Goal: Book appointment/travel/reservation

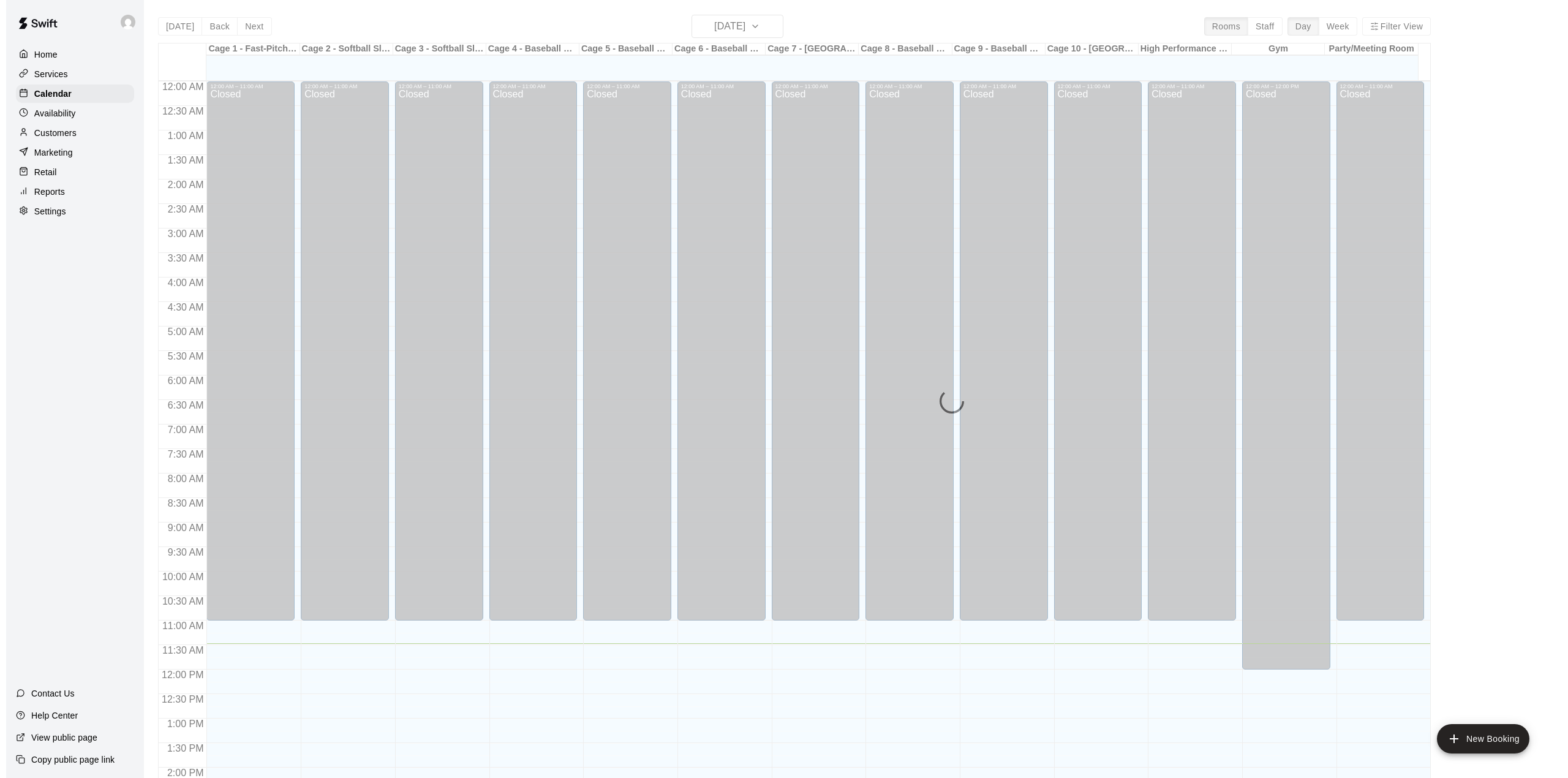
scroll to position [429, 0]
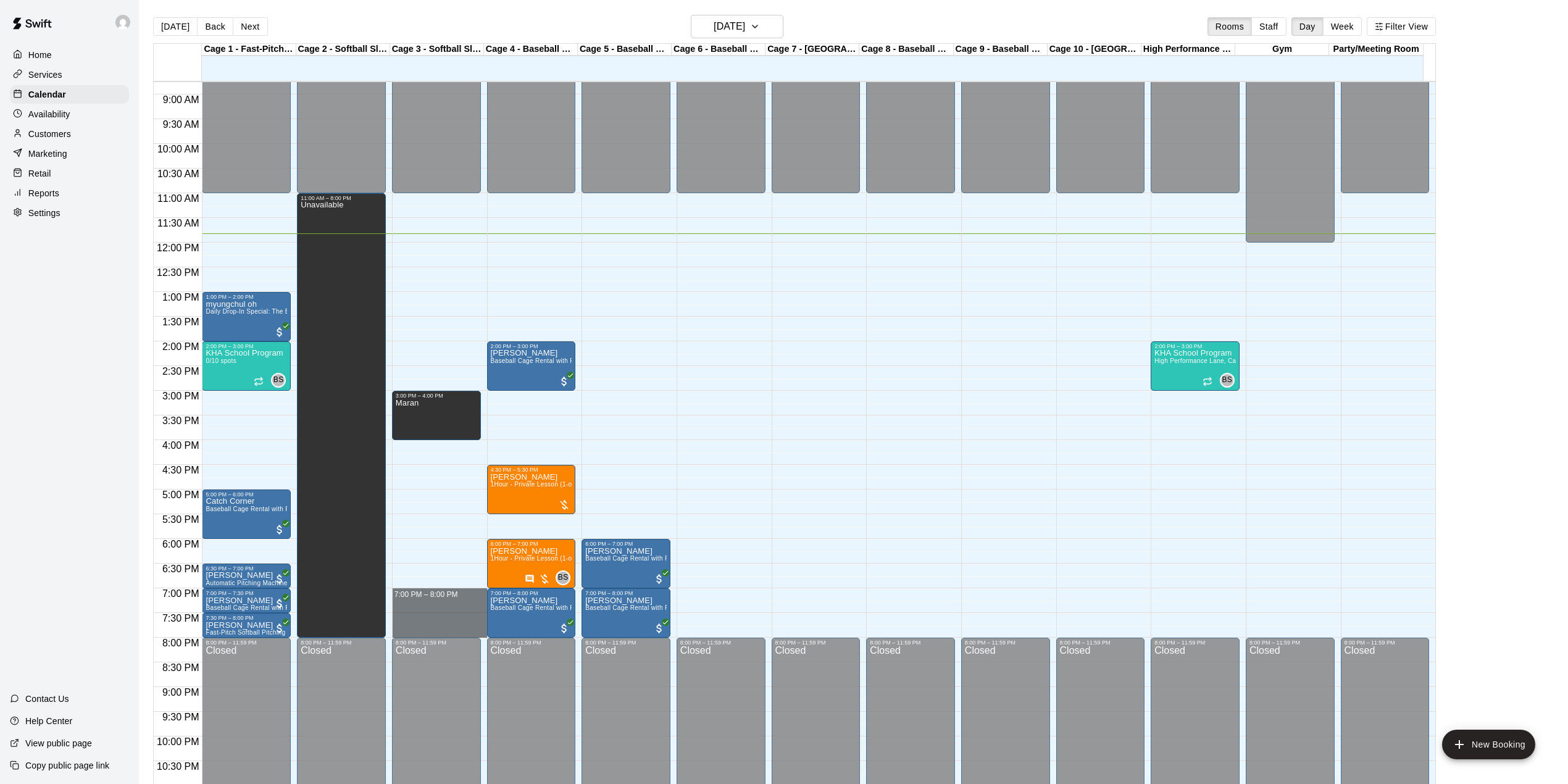
drag, startPoint x: 443, startPoint y: 598, endPoint x: 444, endPoint y: 630, distance: 32.0
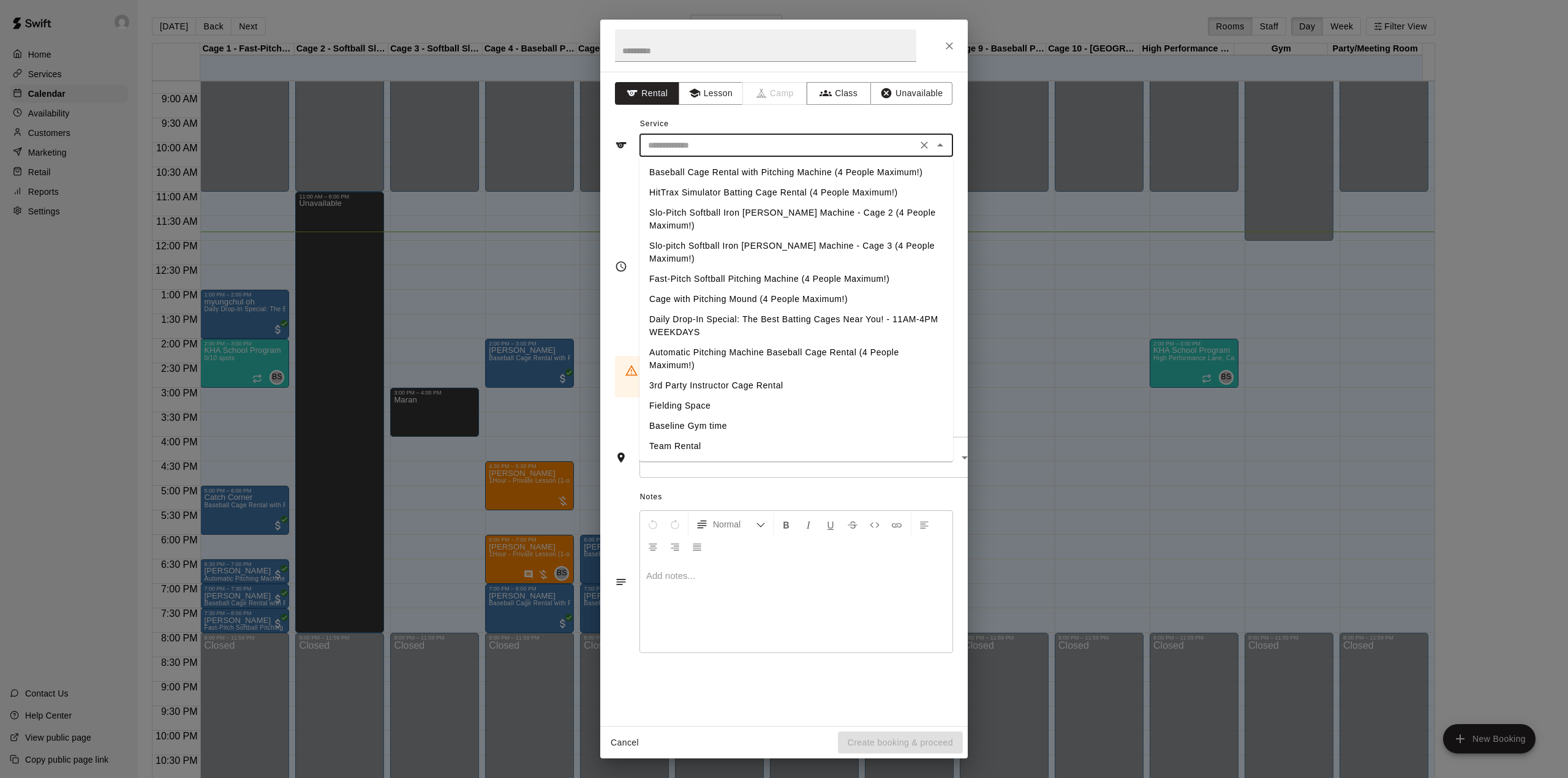
click at [713, 148] on input "text" at bounding box center [778, 145] width 270 height 15
click at [696, 236] on li "Slo-pitch Softball Iron [PERSON_NAME] Machine - Cage 3 (4 People Maximum!)" at bounding box center [796, 253] width 313 height 33
type input "**********"
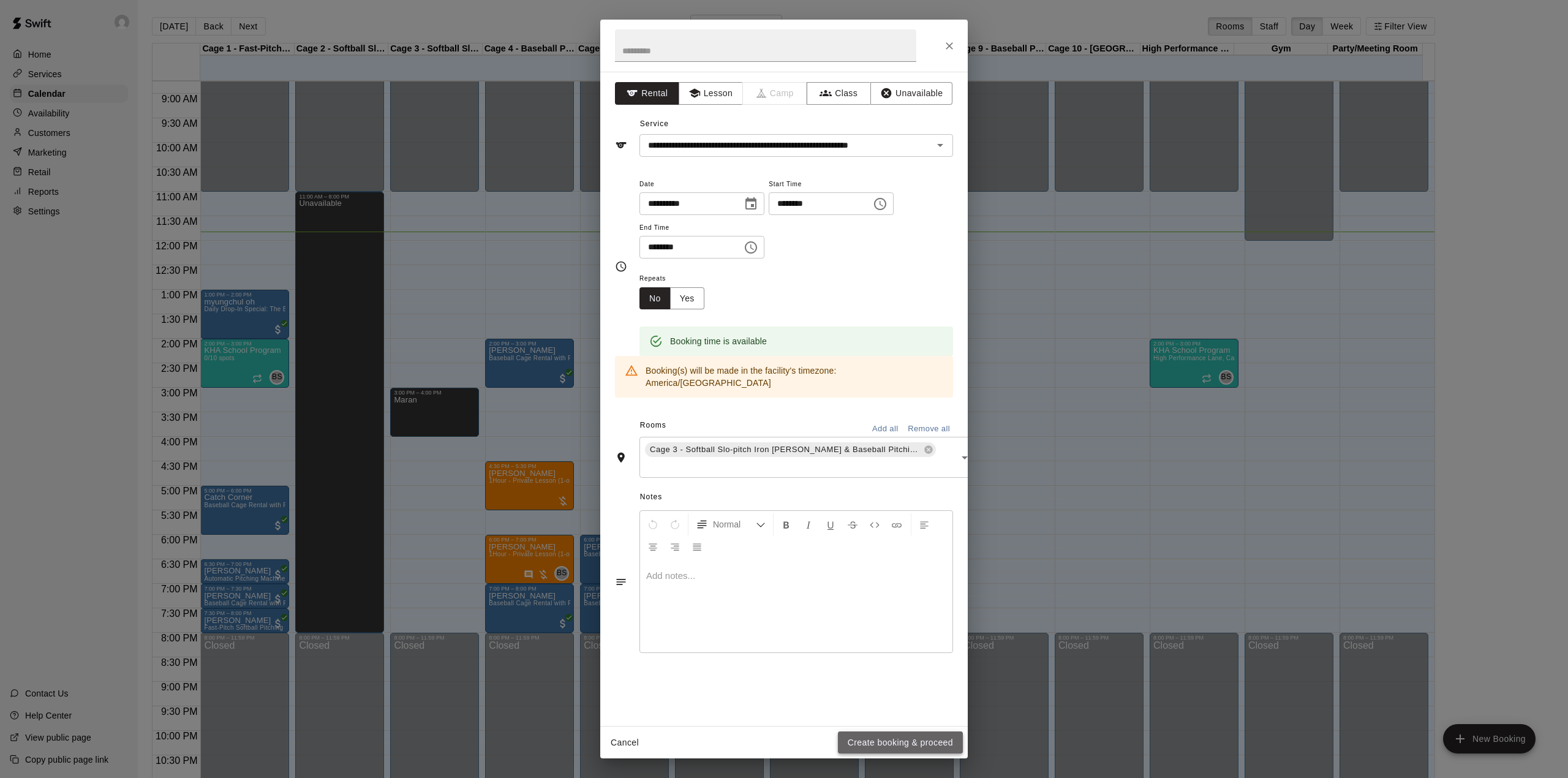
click at [885, 741] on button "Create booking & proceed" at bounding box center [900, 743] width 125 height 23
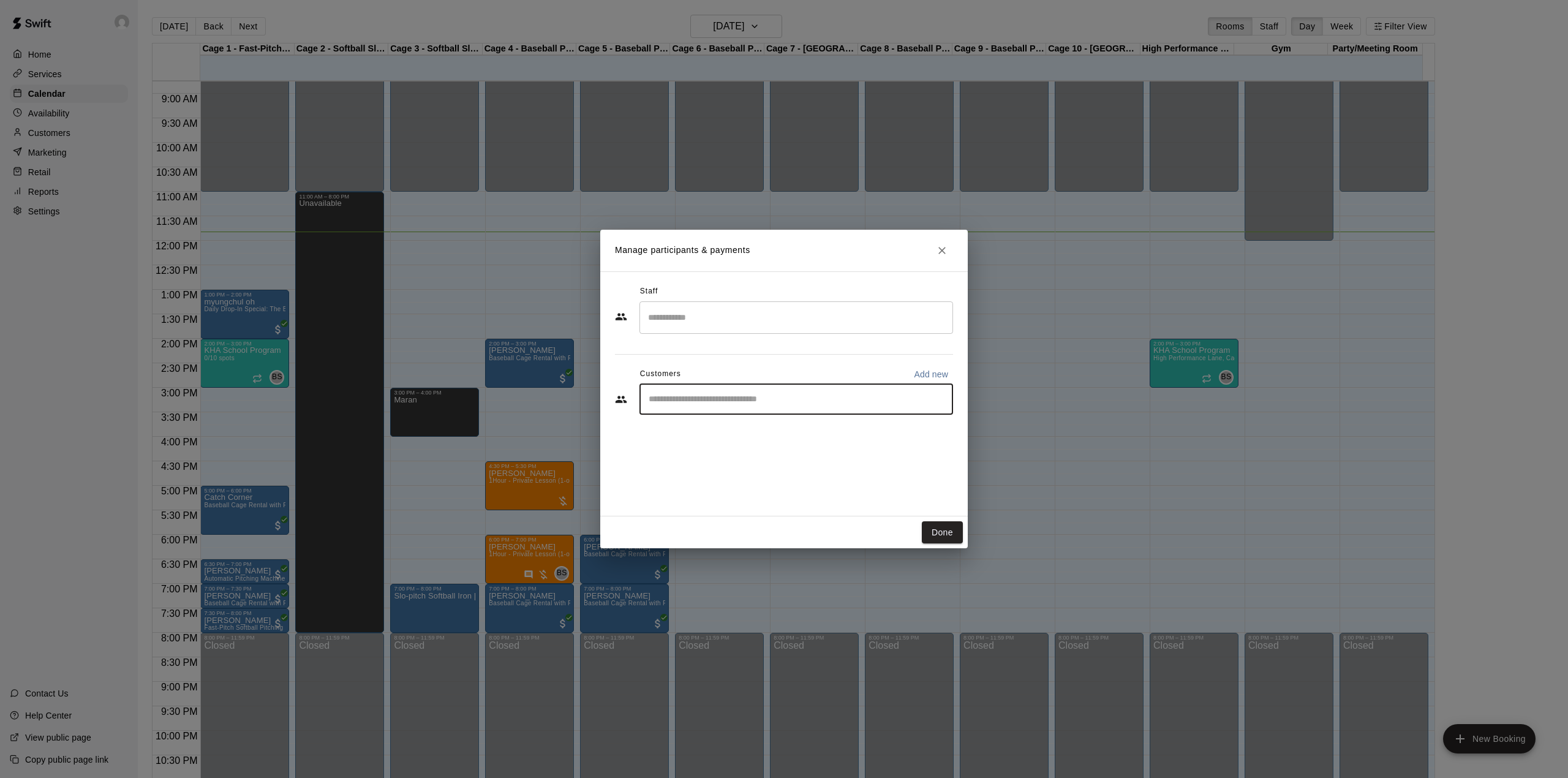
click at [693, 404] on input "Start typing to search customers..." at bounding box center [796, 399] width 303 height 12
click at [936, 369] on p "Add new" at bounding box center [931, 374] width 34 height 12
select select "**"
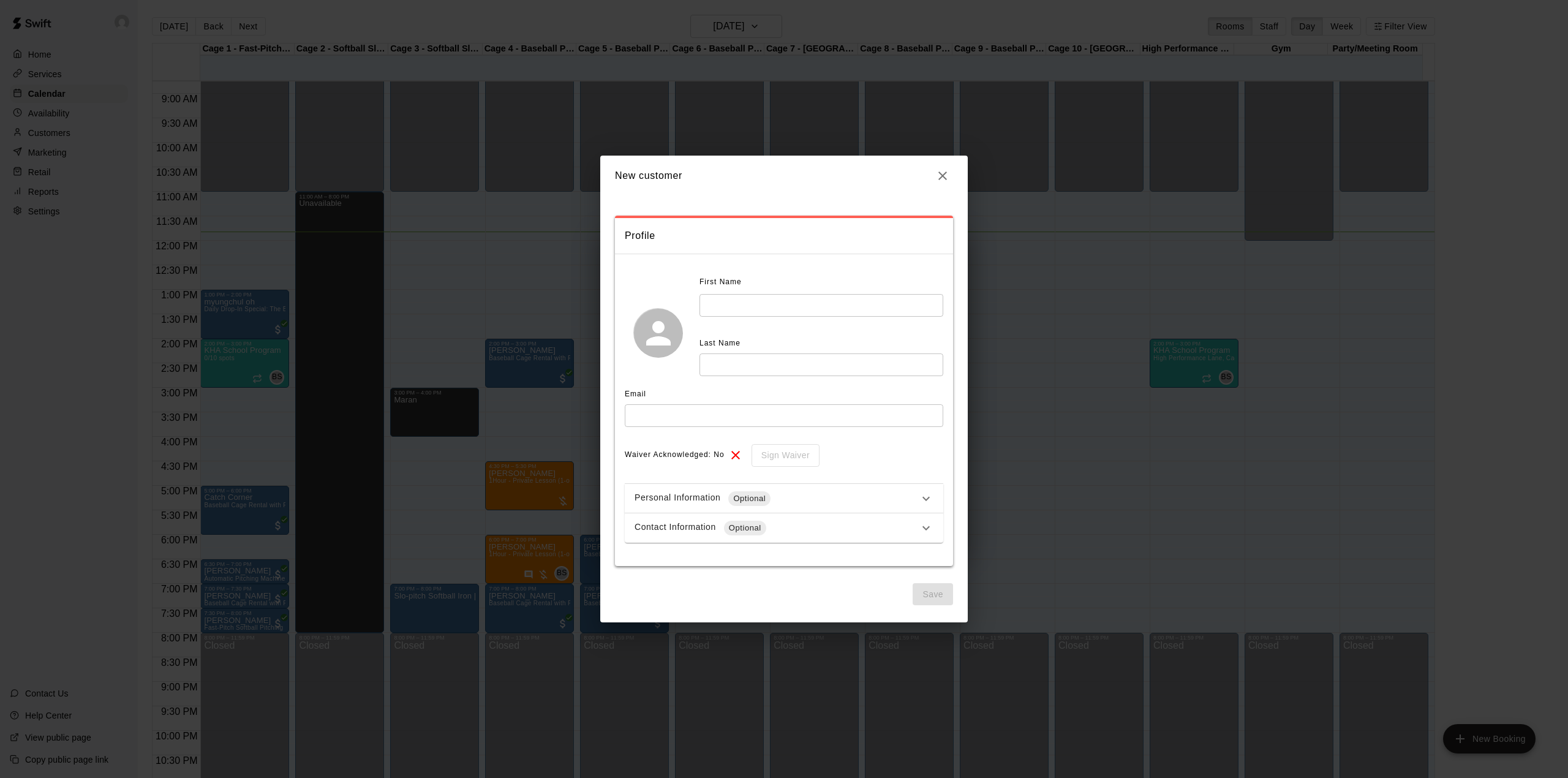
click at [739, 300] on input "text" at bounding box center [821, 305] width 243 height 23
type input "*****"
click at [717, 361] on input "text" at bounding box center [821, 365] width 243 height 23
type input "******"
click at [668, 417] on input "text" at bounding box center [784, 416] width 318 height 23
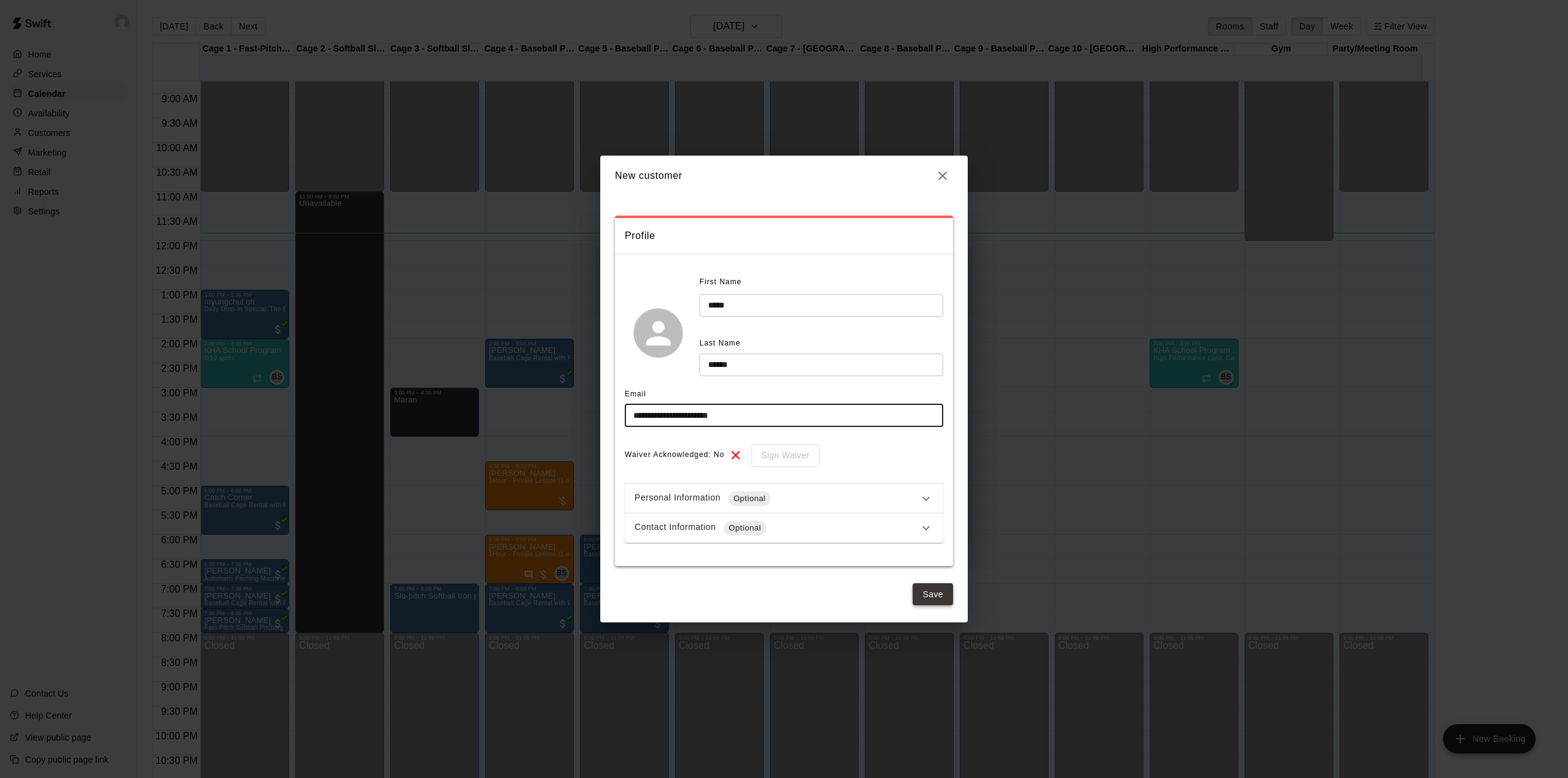
type input "**********"
click at [933, 587] on button "Save" at bounding box center [933, 594] width 41 height 23
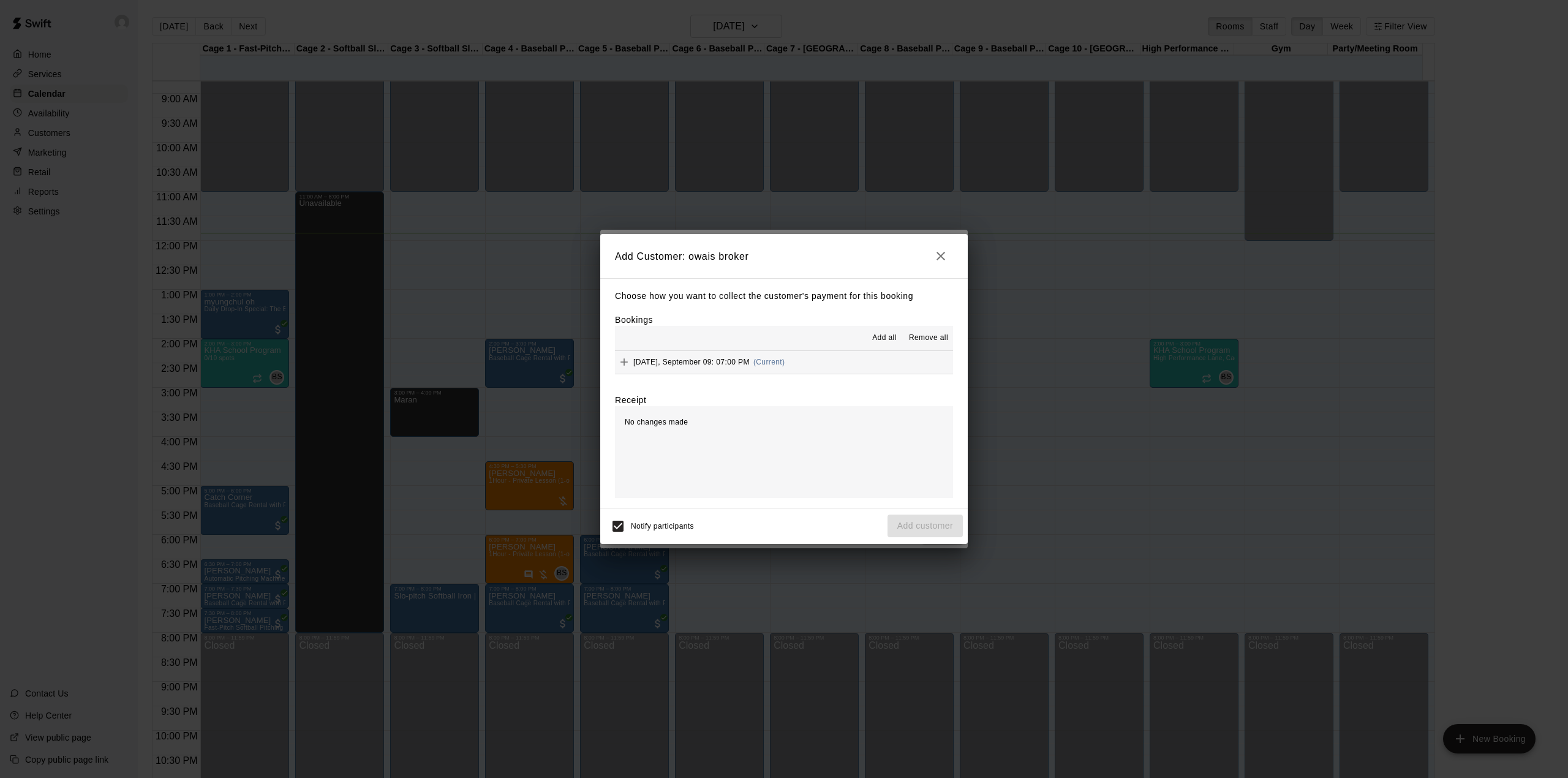
click at [885, 336] on span "Add all" at bounding box center [885, 338] width 24 height 12
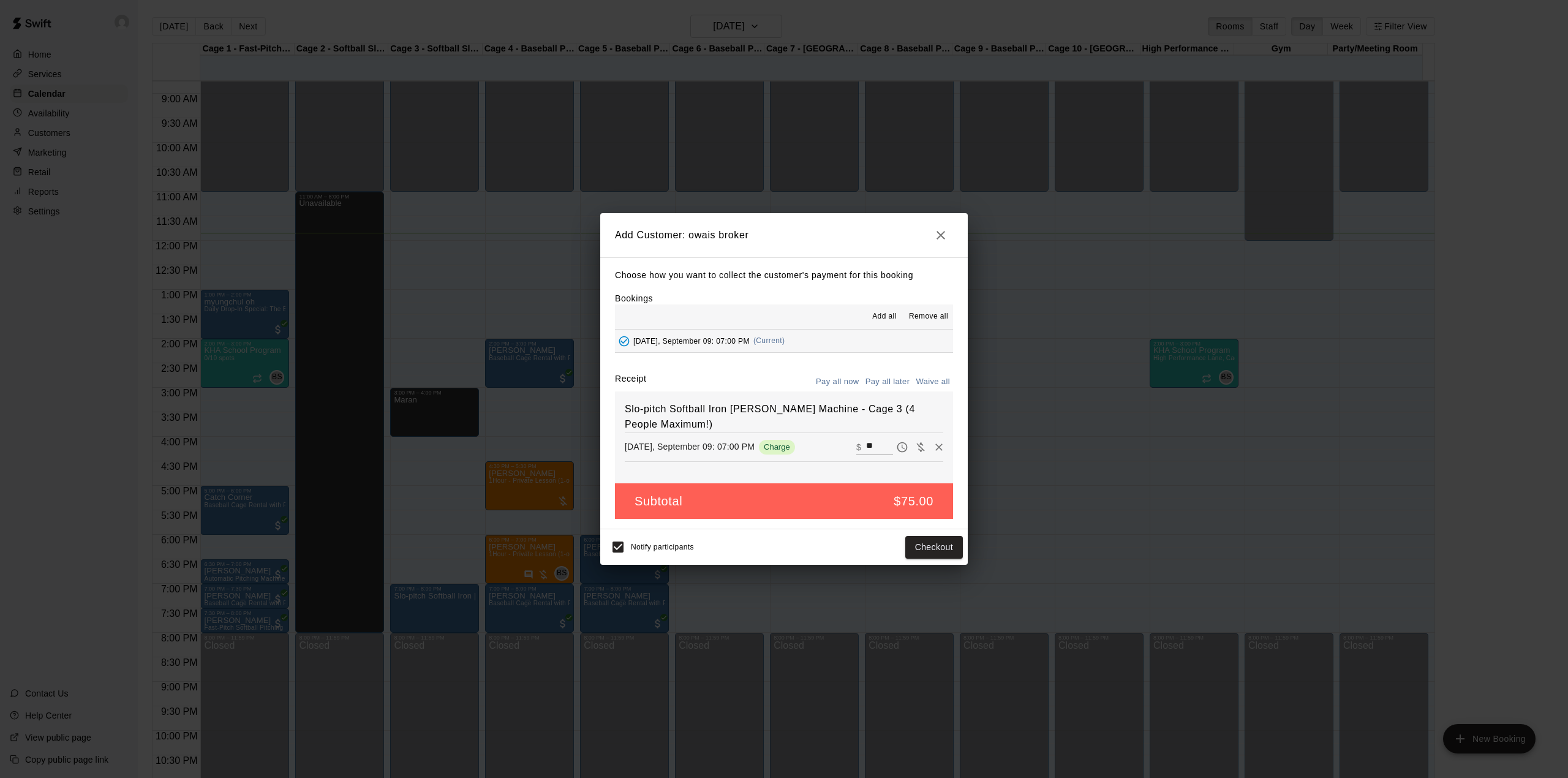
click at [899, 383] on button "Pay all later" at bounding box center [887, 382] width 51 height 19
click at [929, 550] on button "Add customer" at bounding box center [924, 547] width 75 height 23
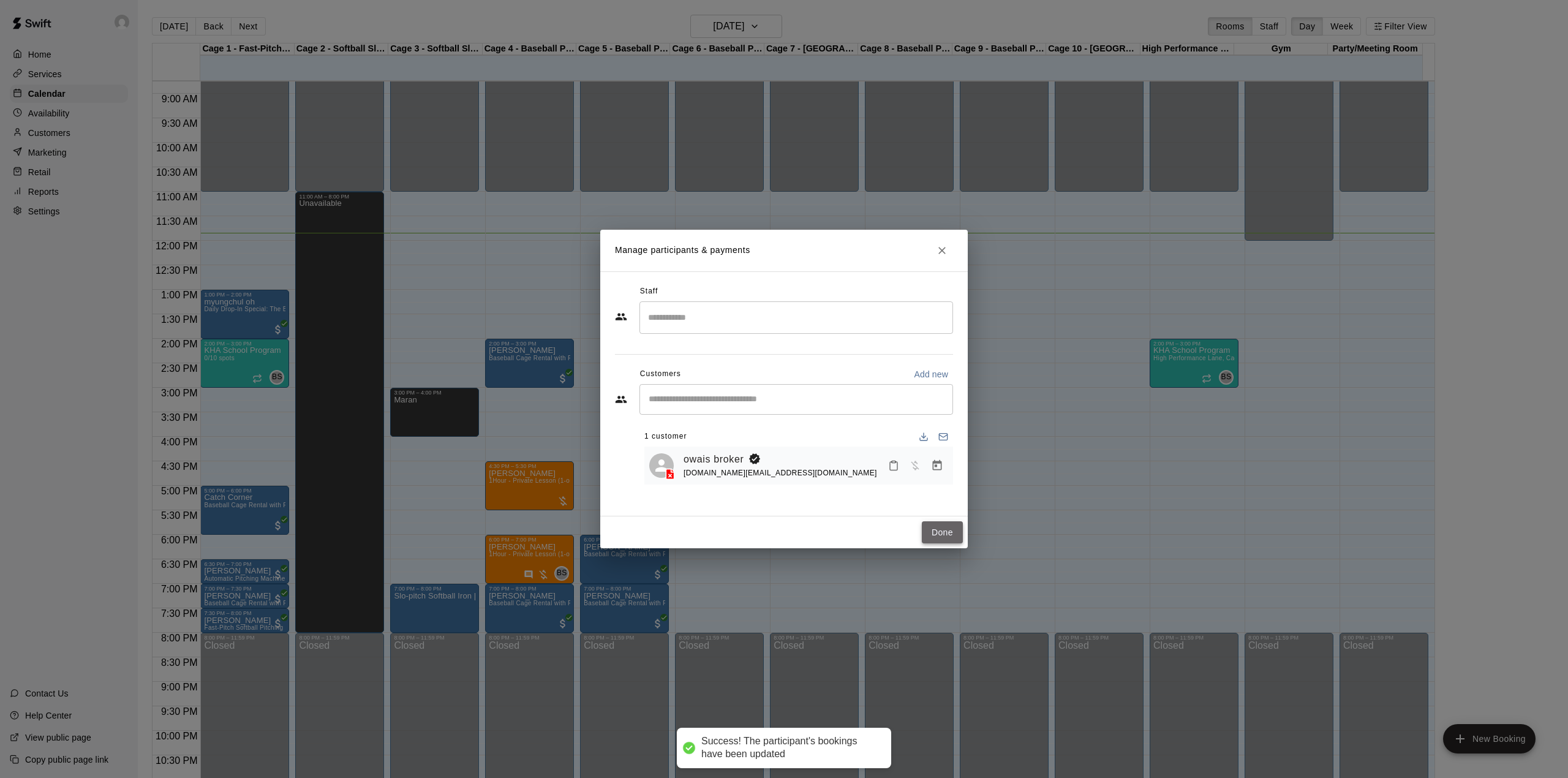
click at [933, 532] on button "Done" at bounding box center [942, 533] width 41 height 23
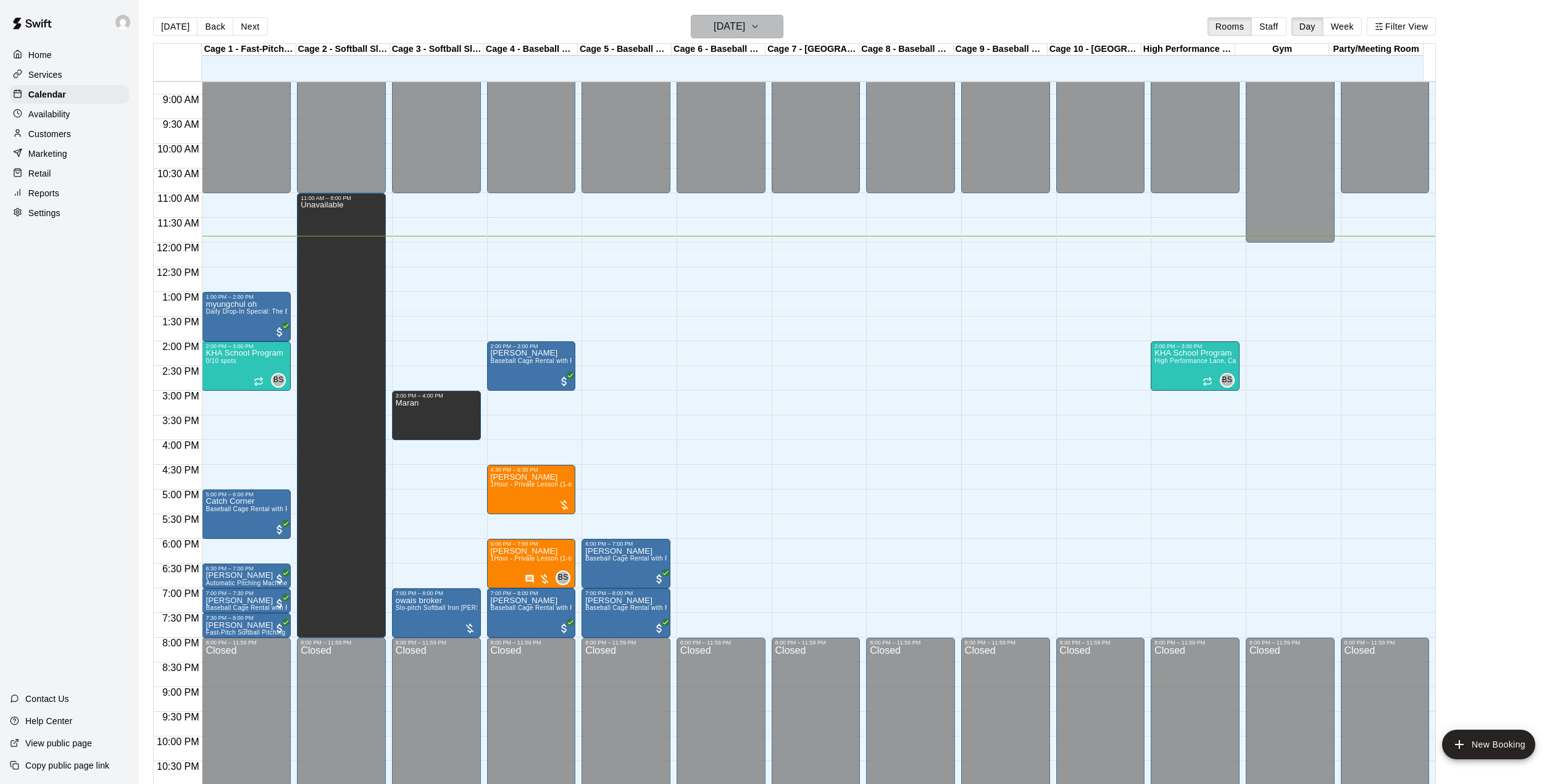
click at [745, 28] on h6 "[DATE]" at bounding box center [729, 26] width 31 height 17
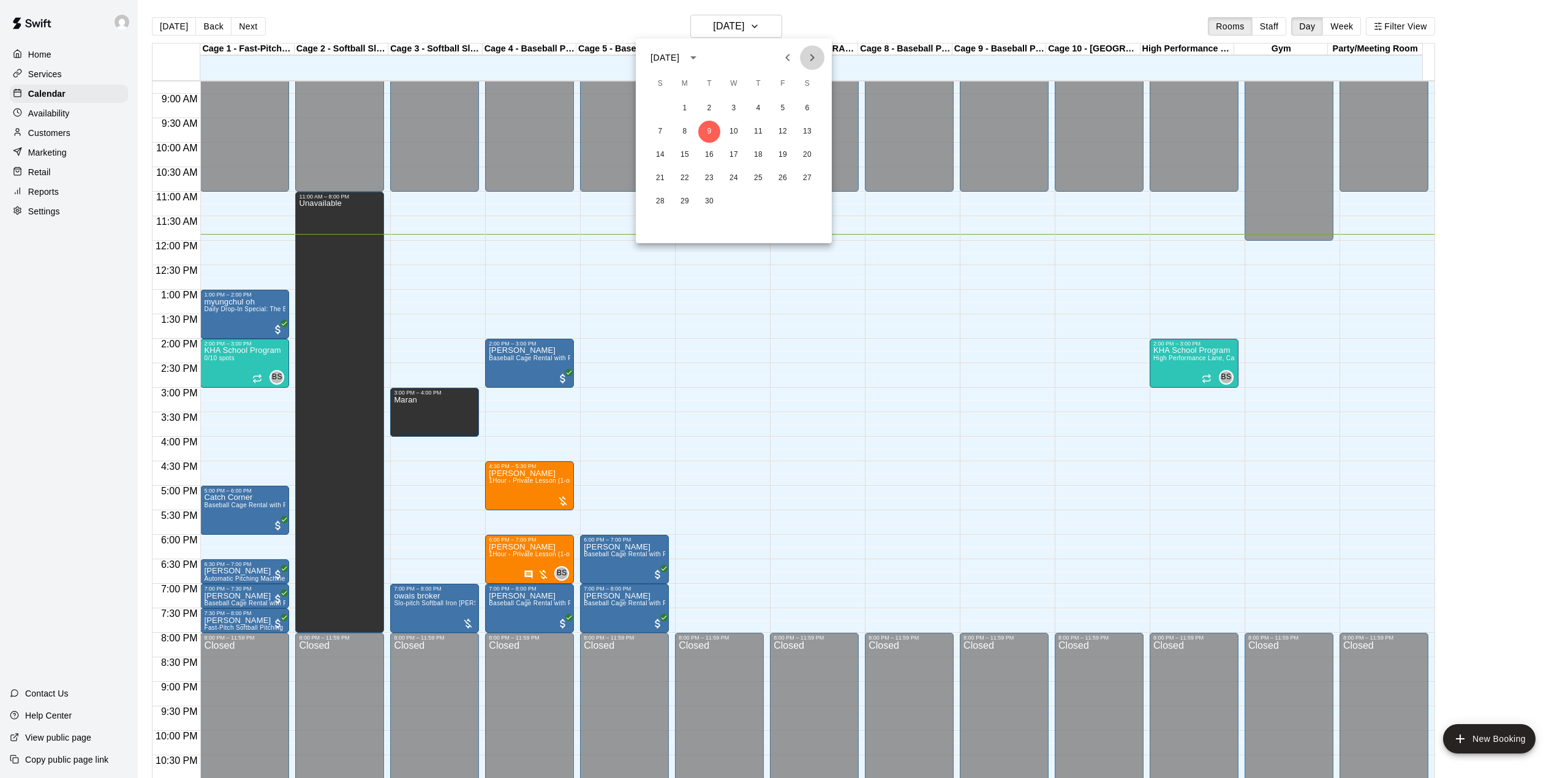
click at [809, 55] on icon "Next month" at bounding box center [812, 58] width 15 height 15
click at [808, 103] on button "4" at bounding box center [807, 108] width 22 height 22
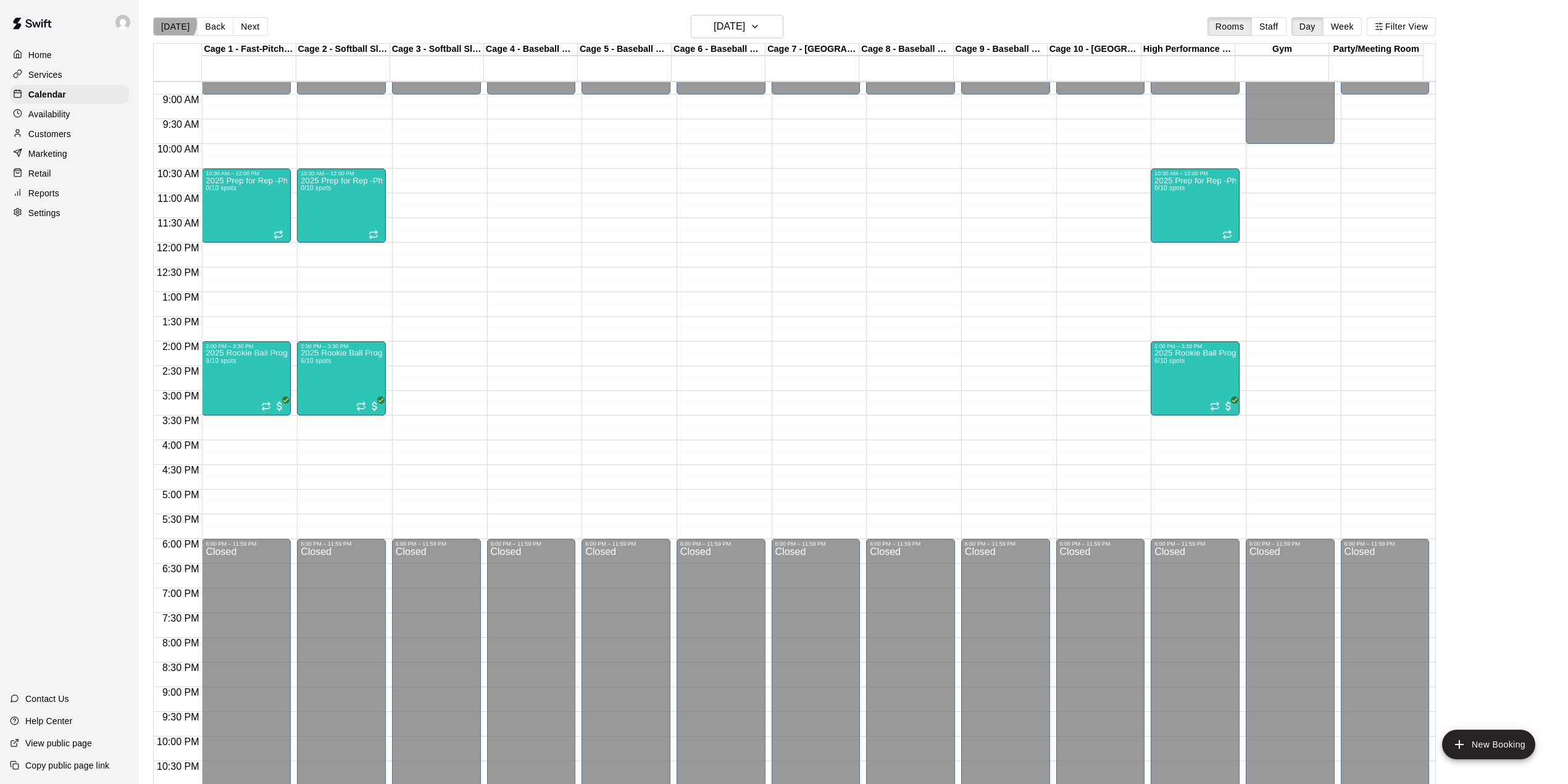
click at [173, 24] on button "[DATE]" at bounding box center [175, 26] width 44 height 19
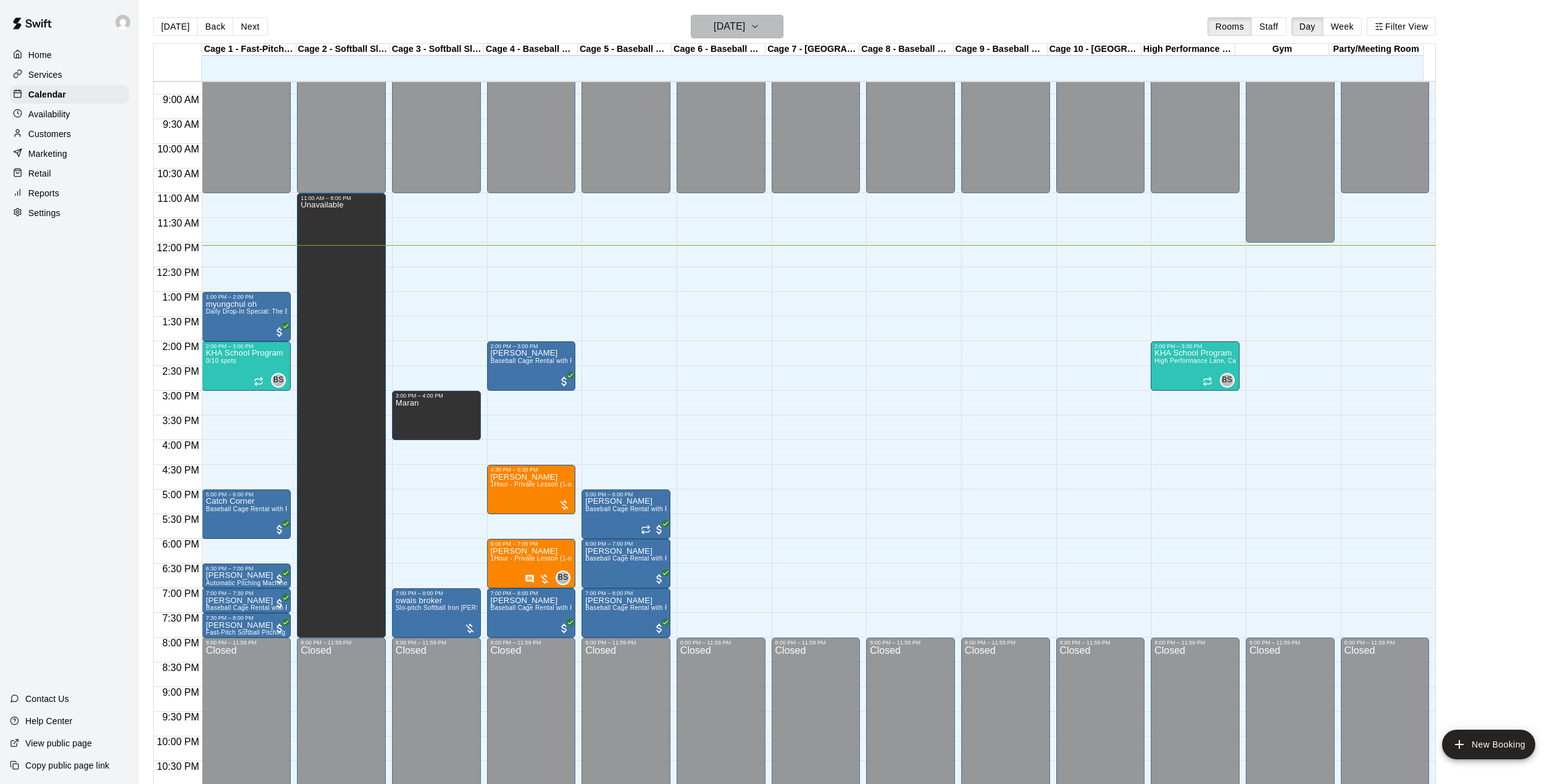
click at [771, 22] on button "[DATE]" at bounding box center [736, 26] width 92 height 24
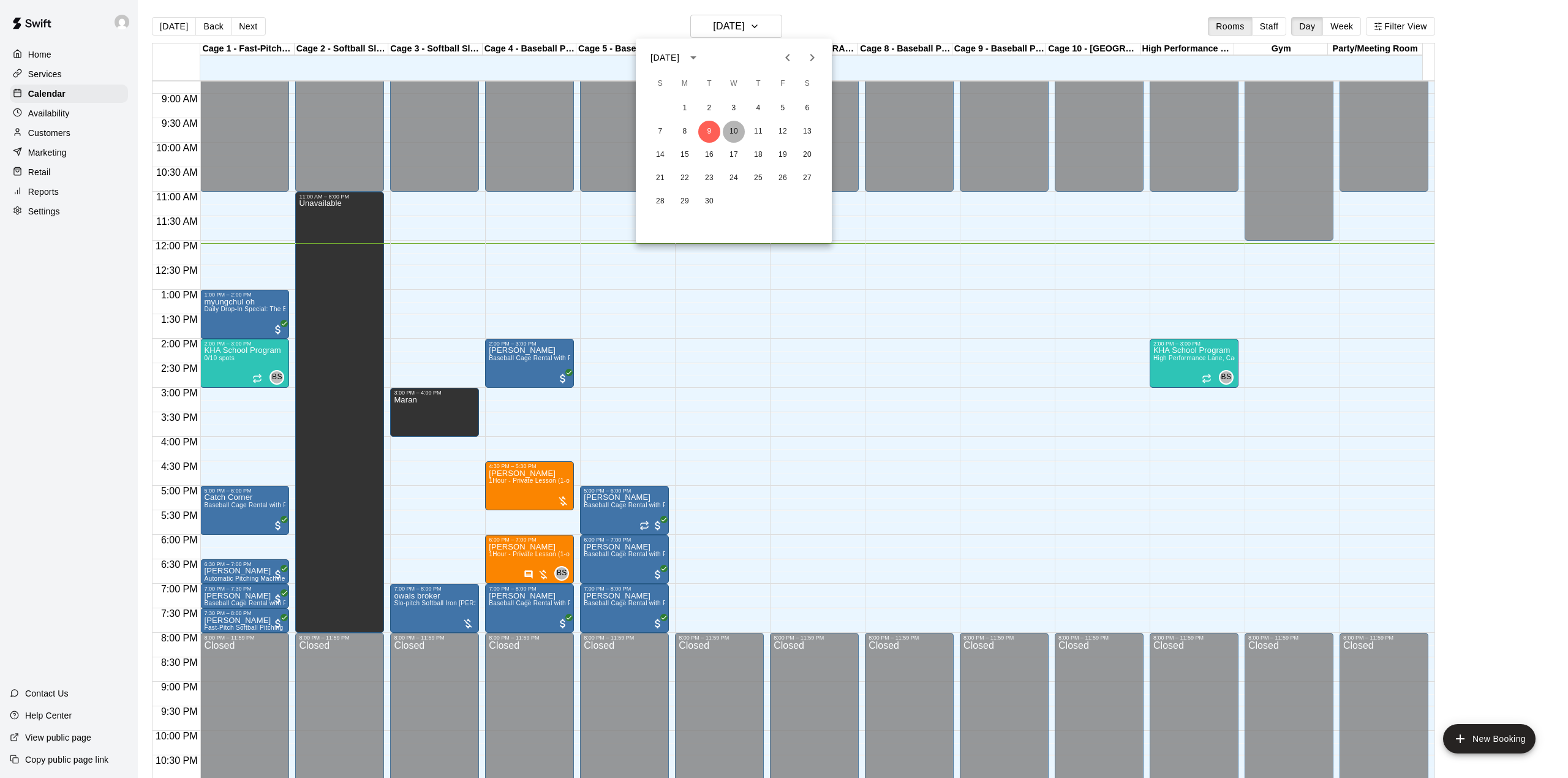
click at [735, 131] on button "10" at bounding box center [733, 132] width 22 height 22
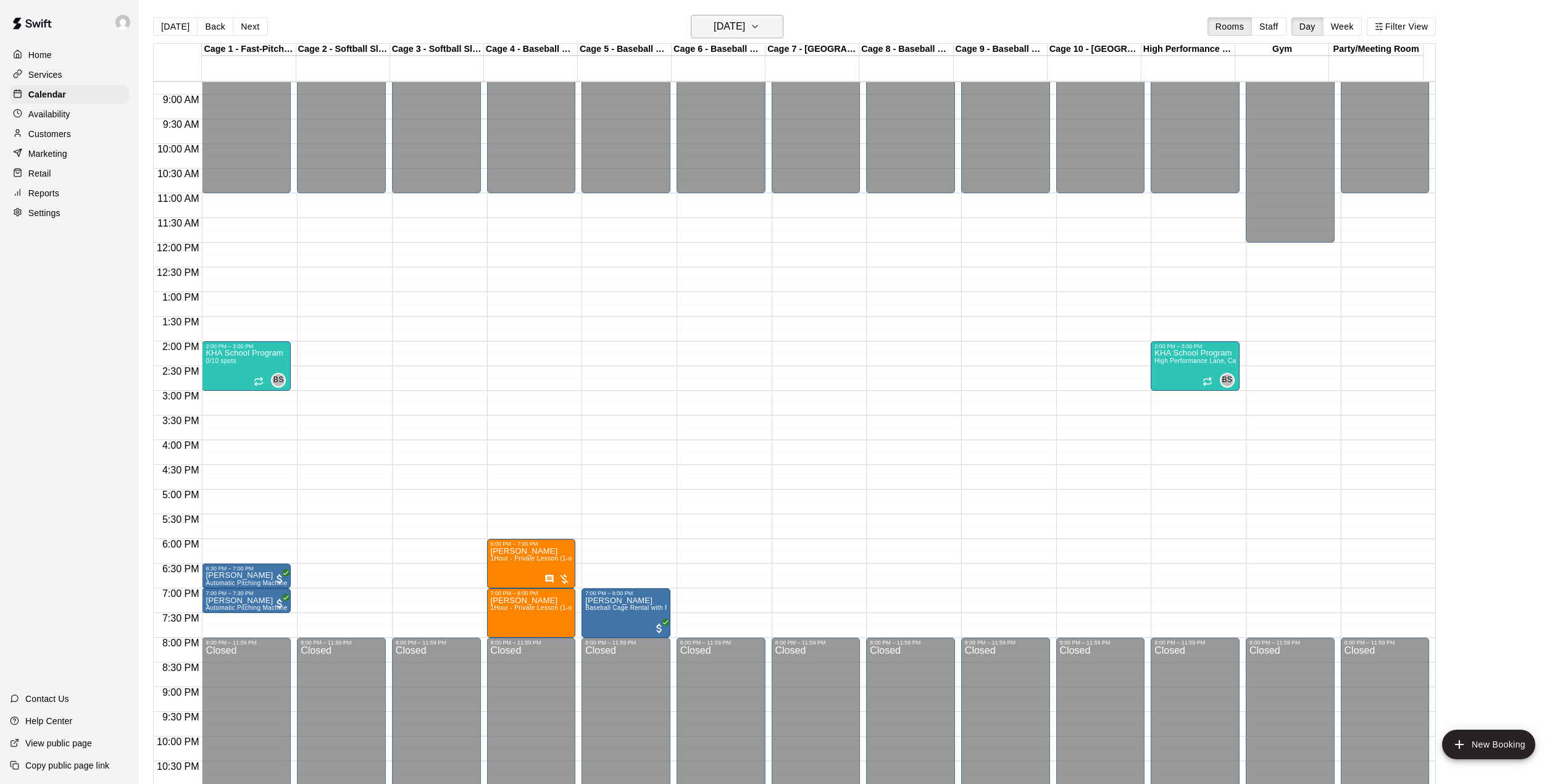
click at [745, 19] on h6 "[DATE]" at bounding box center [729, 26] width 31 height 17
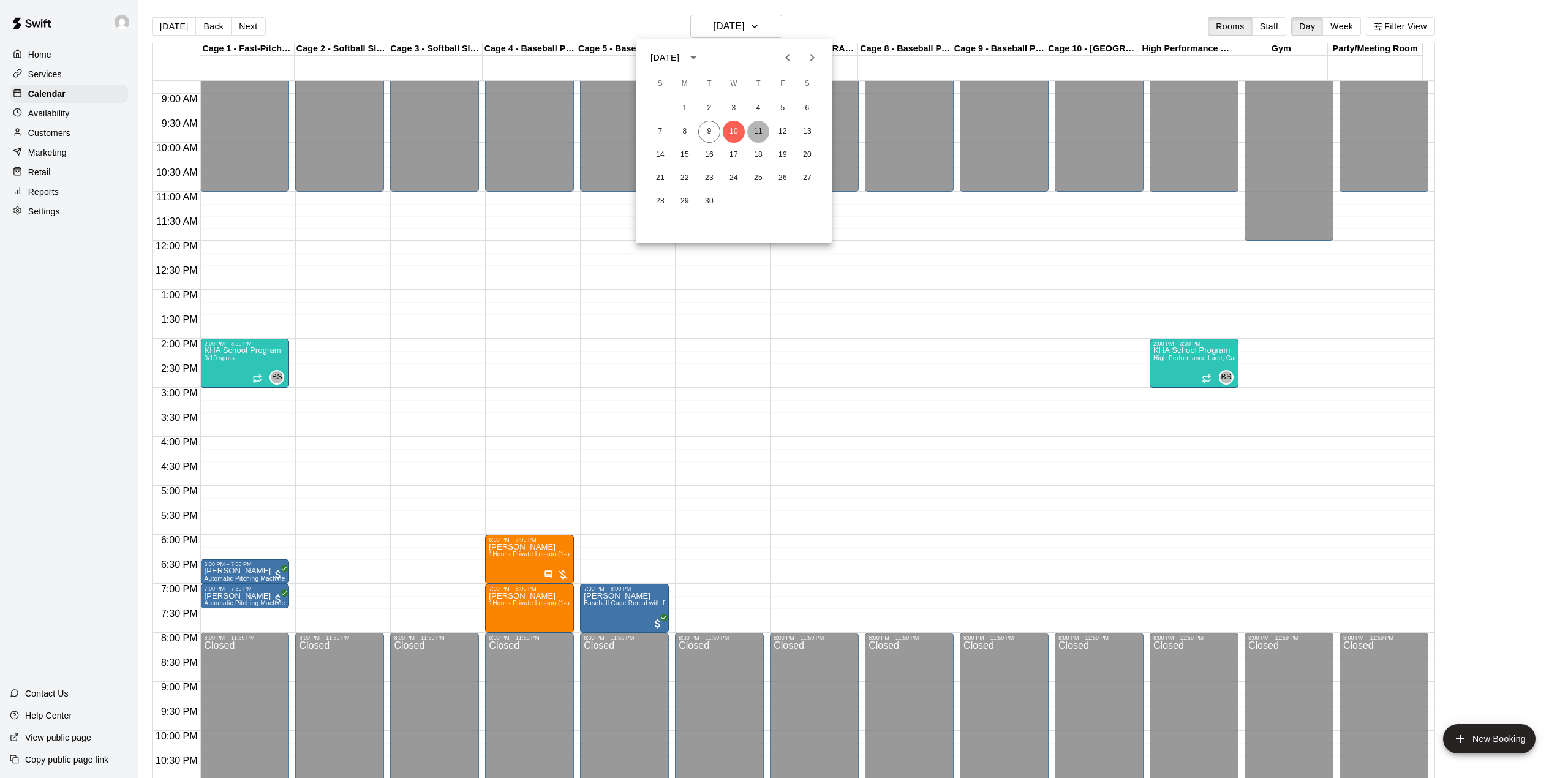
click at [762, 132] on button "11" at bounding box center [758, 132] width 22 height 22
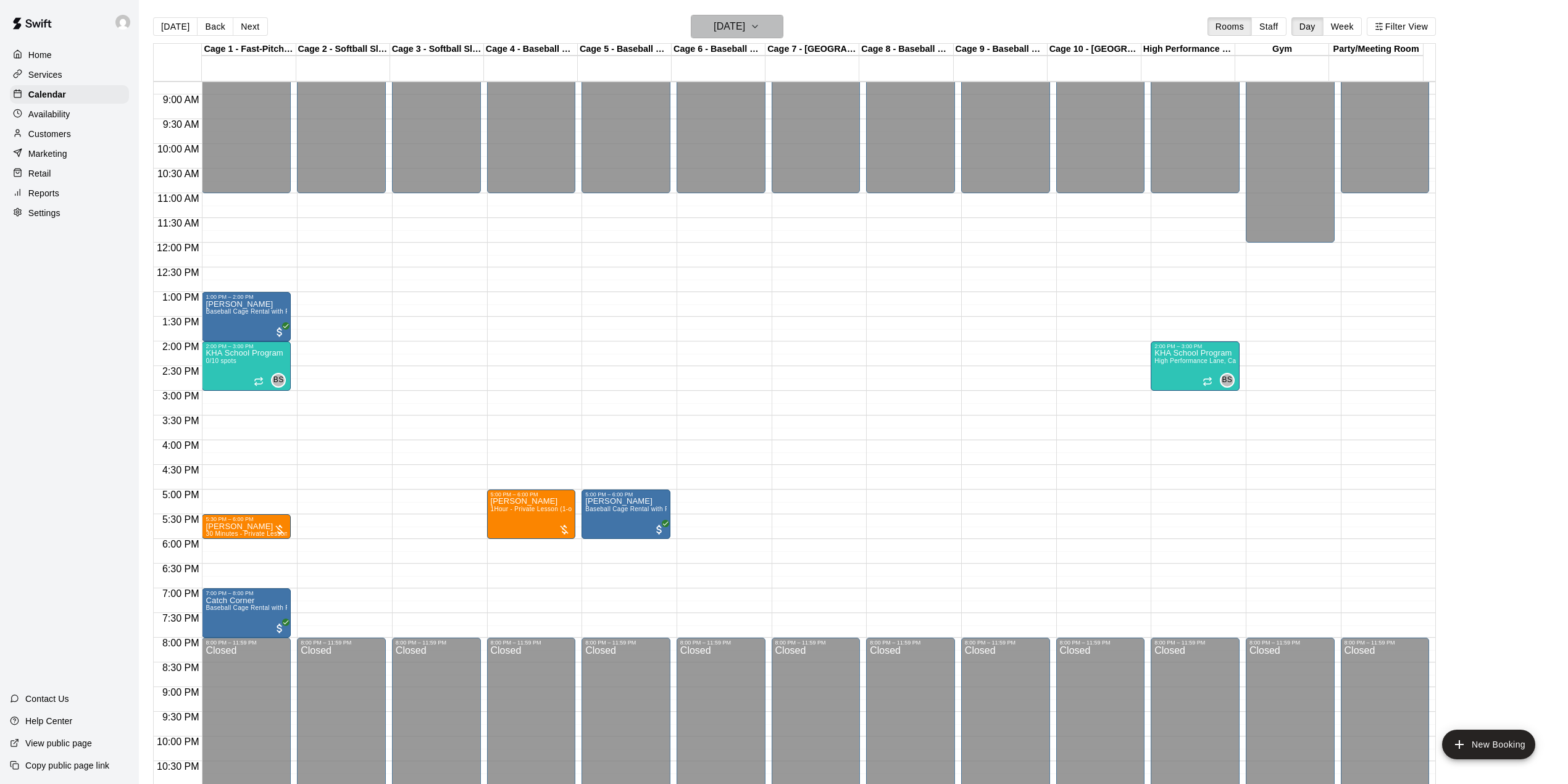
click at [774, 23] on button "[DATE]" at bounding box center [736, 26] width 92 height 24
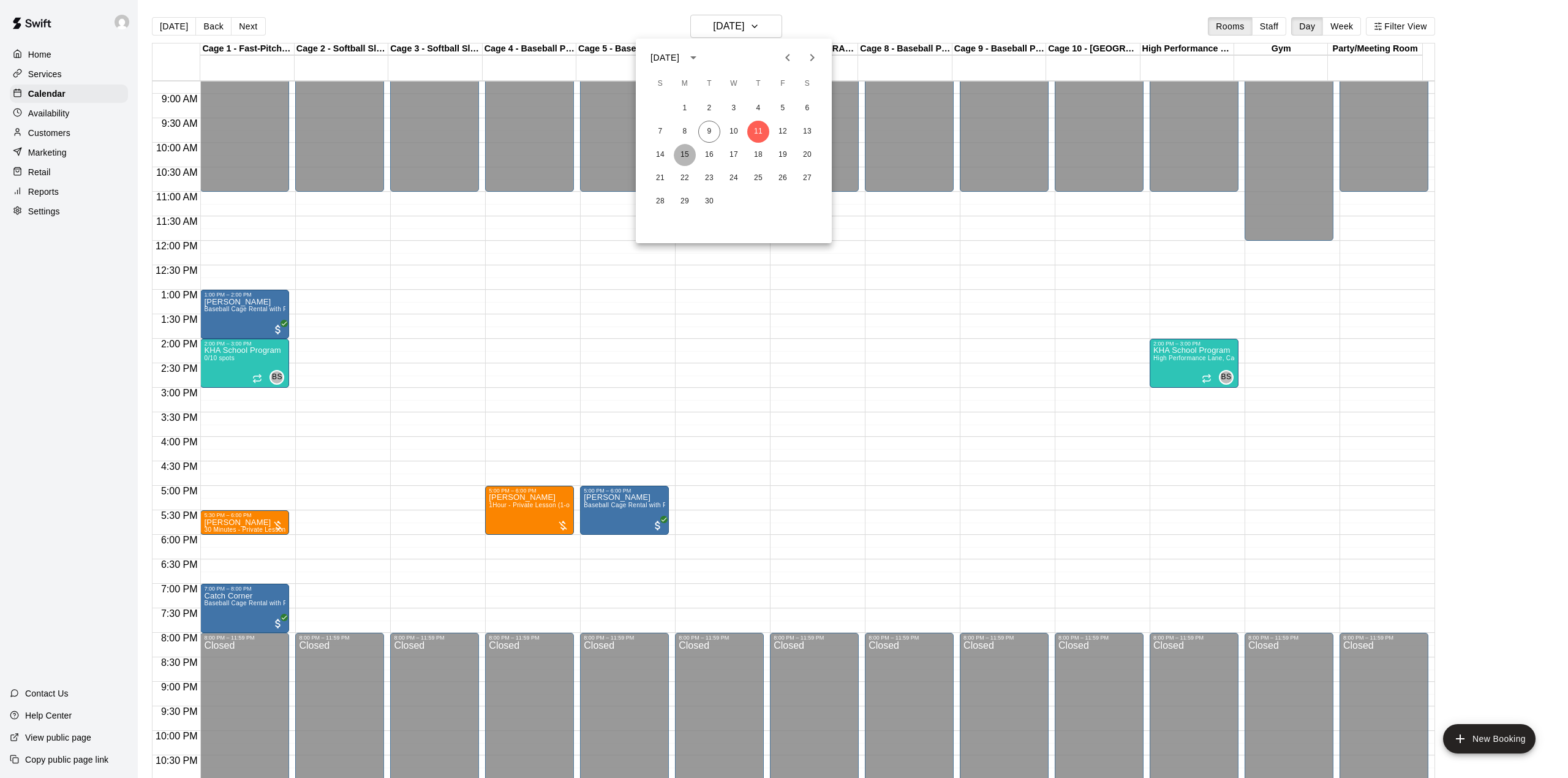
click at [686, 151] on button "15" at bounding box center [684, 154] width 22 height 22
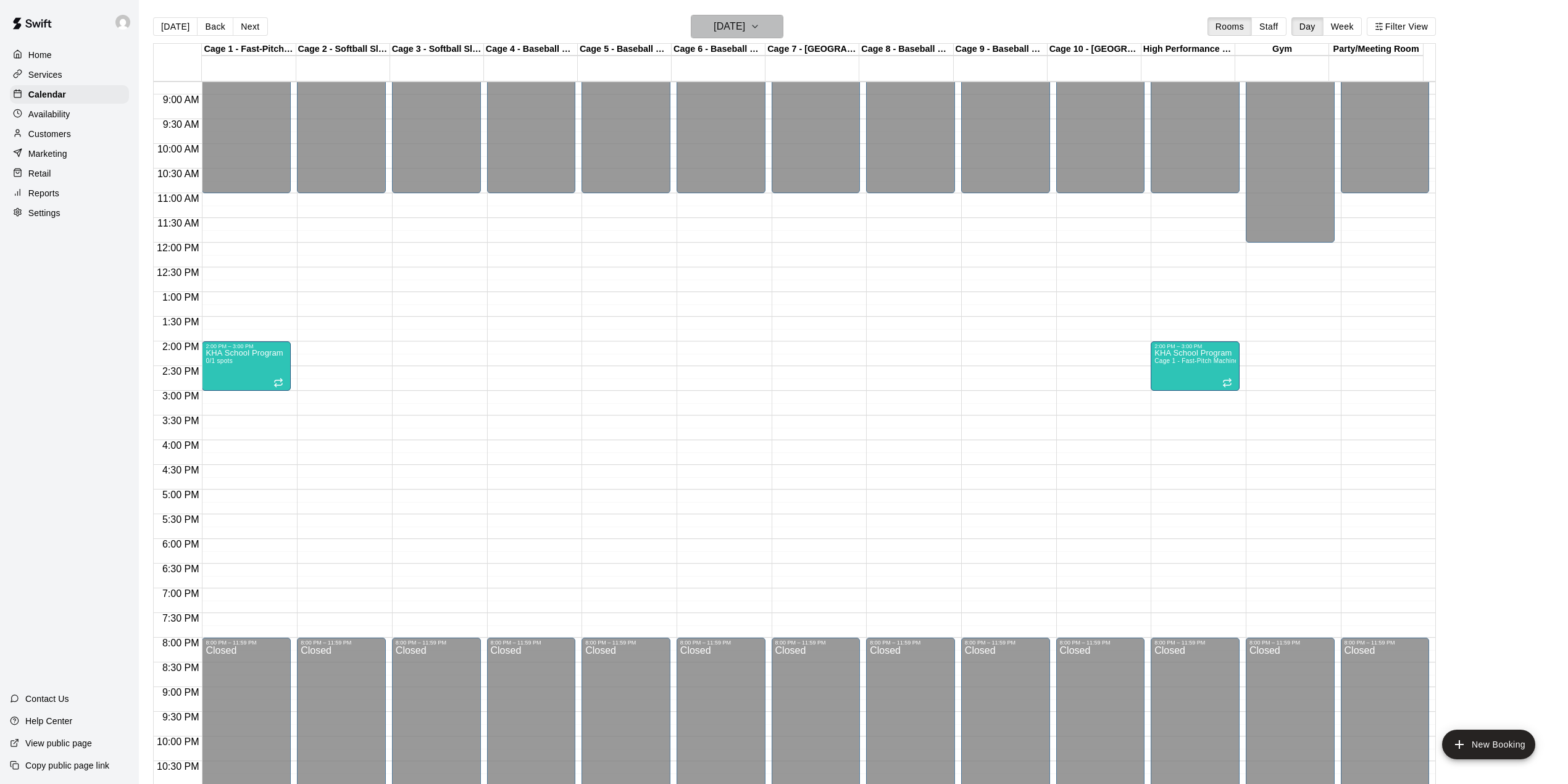
click at [760, 22] on icon "button" at bounding box center [755, 26] width 10 height 15
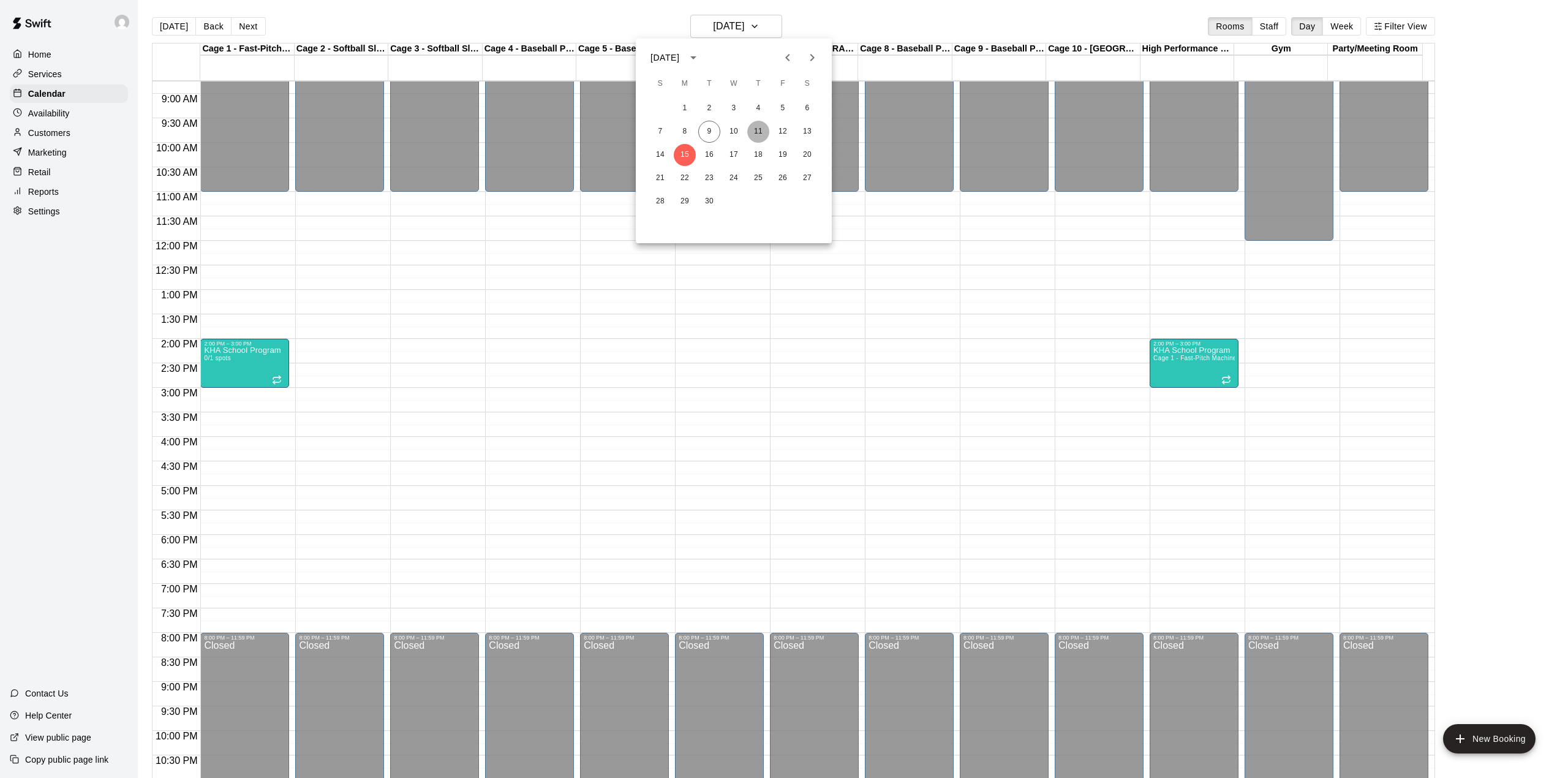
click at [762, 133] on button "11" at bounding box center [758, 132] width 22 height 22
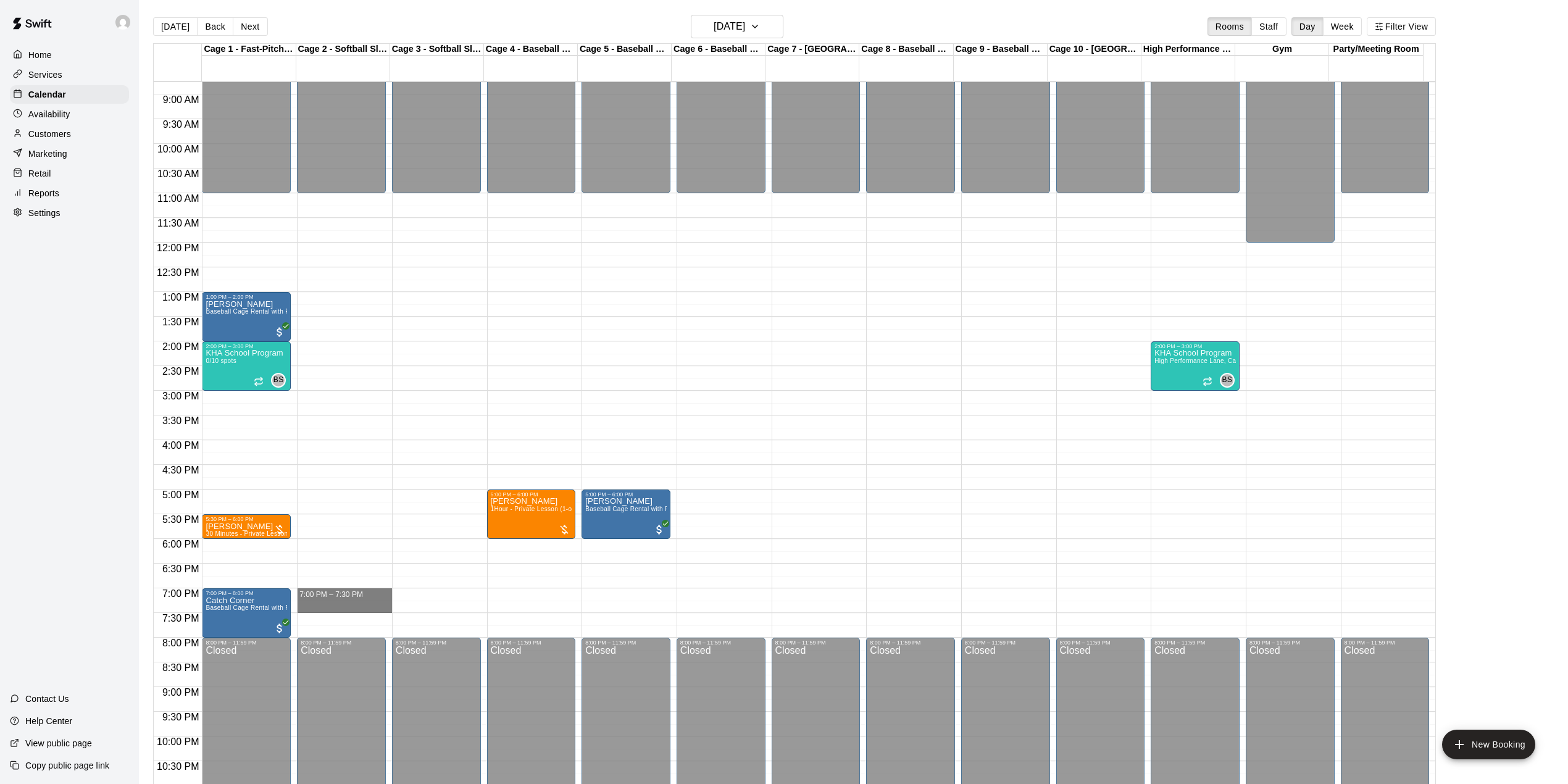
drag, startPoint x: 361, startPoint y: 595, endPoint x: 361, endPoint y: 606, distance: 11.0
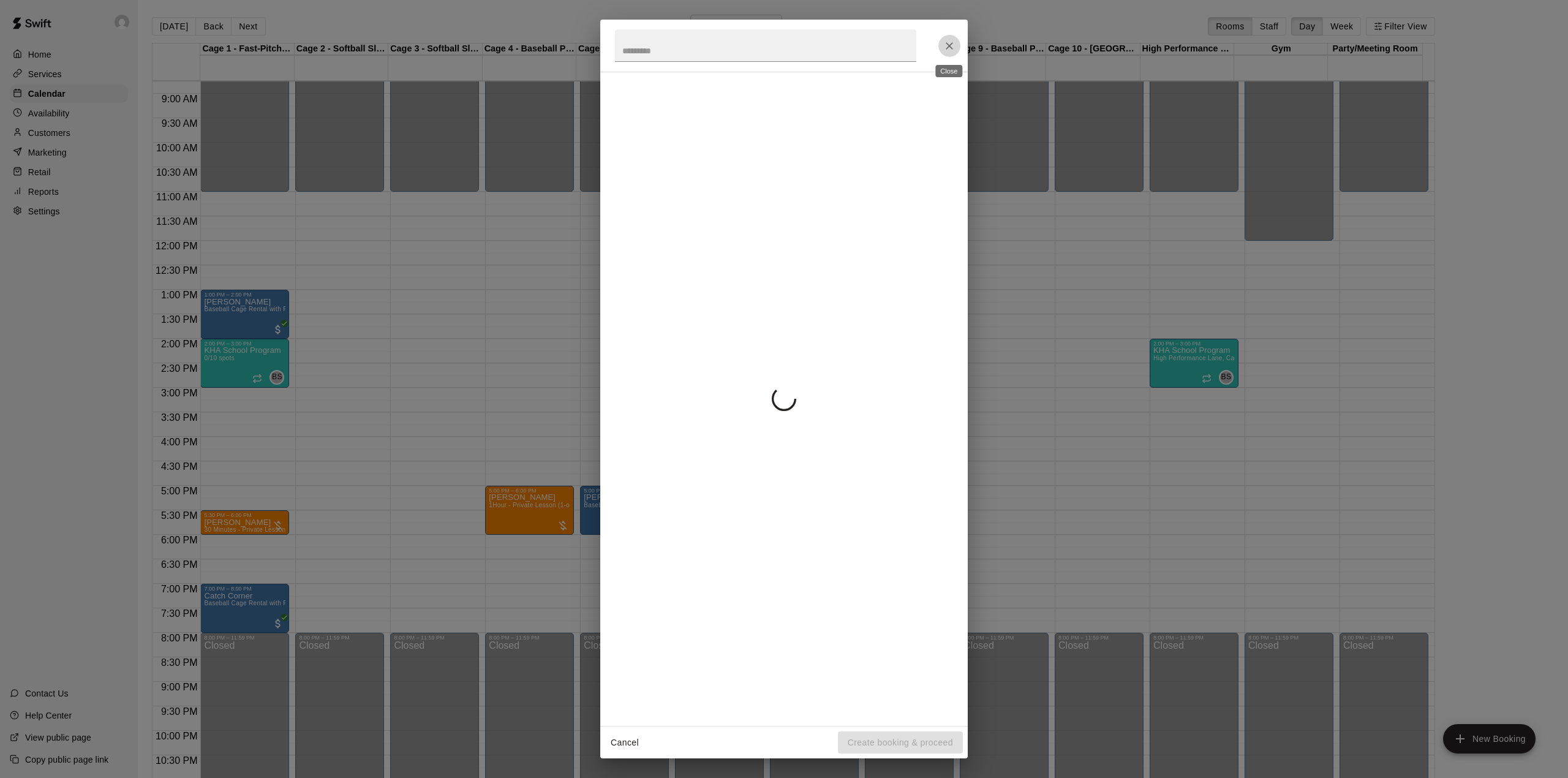
click at [951, 41] on icon "Close" at bounding box center [949, 45] width 12 height 12
